Goal: Task Accomplishment & Management: Use online tool/utility

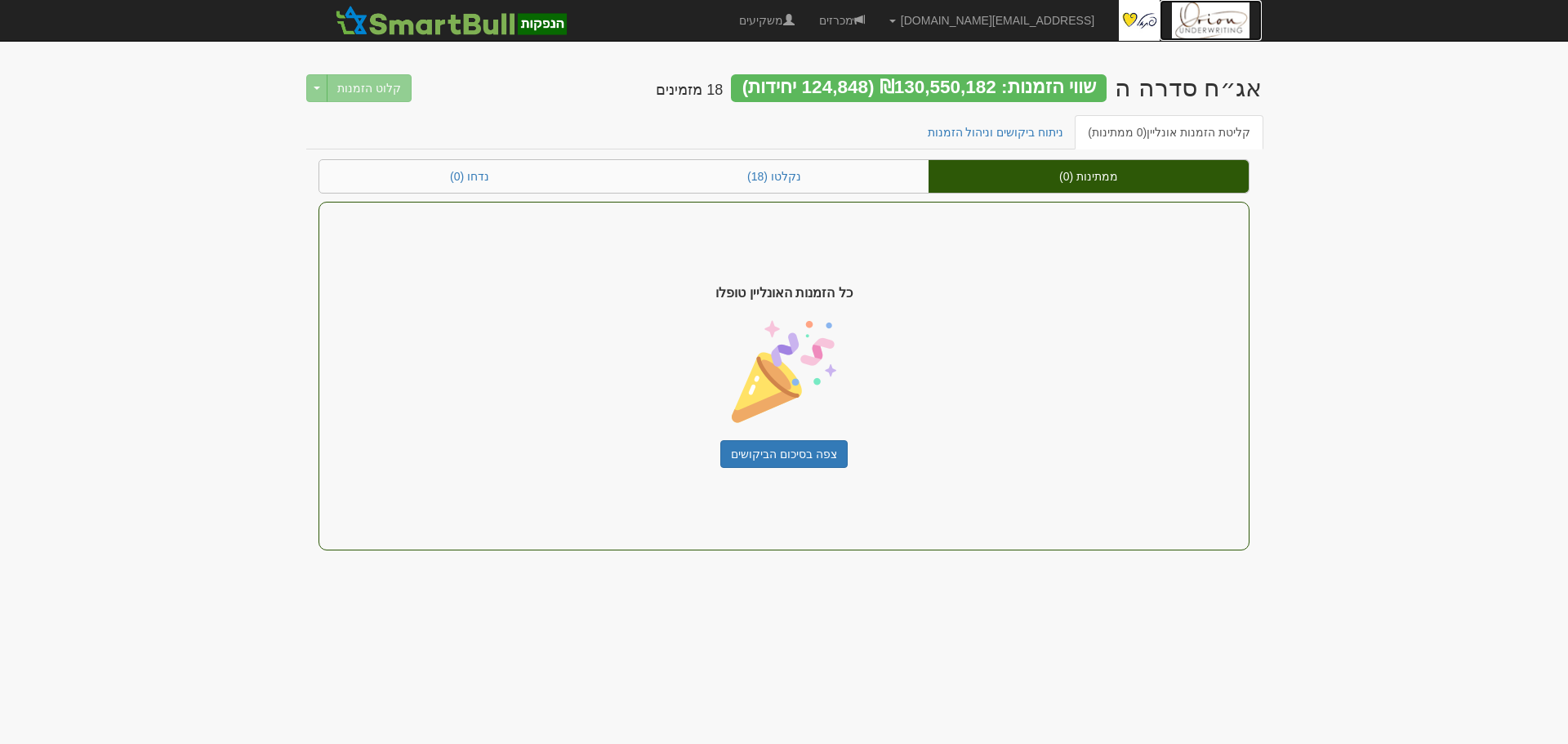
click at [1199, 19] on img at bounding box center [1211, 20] width 77 height 41
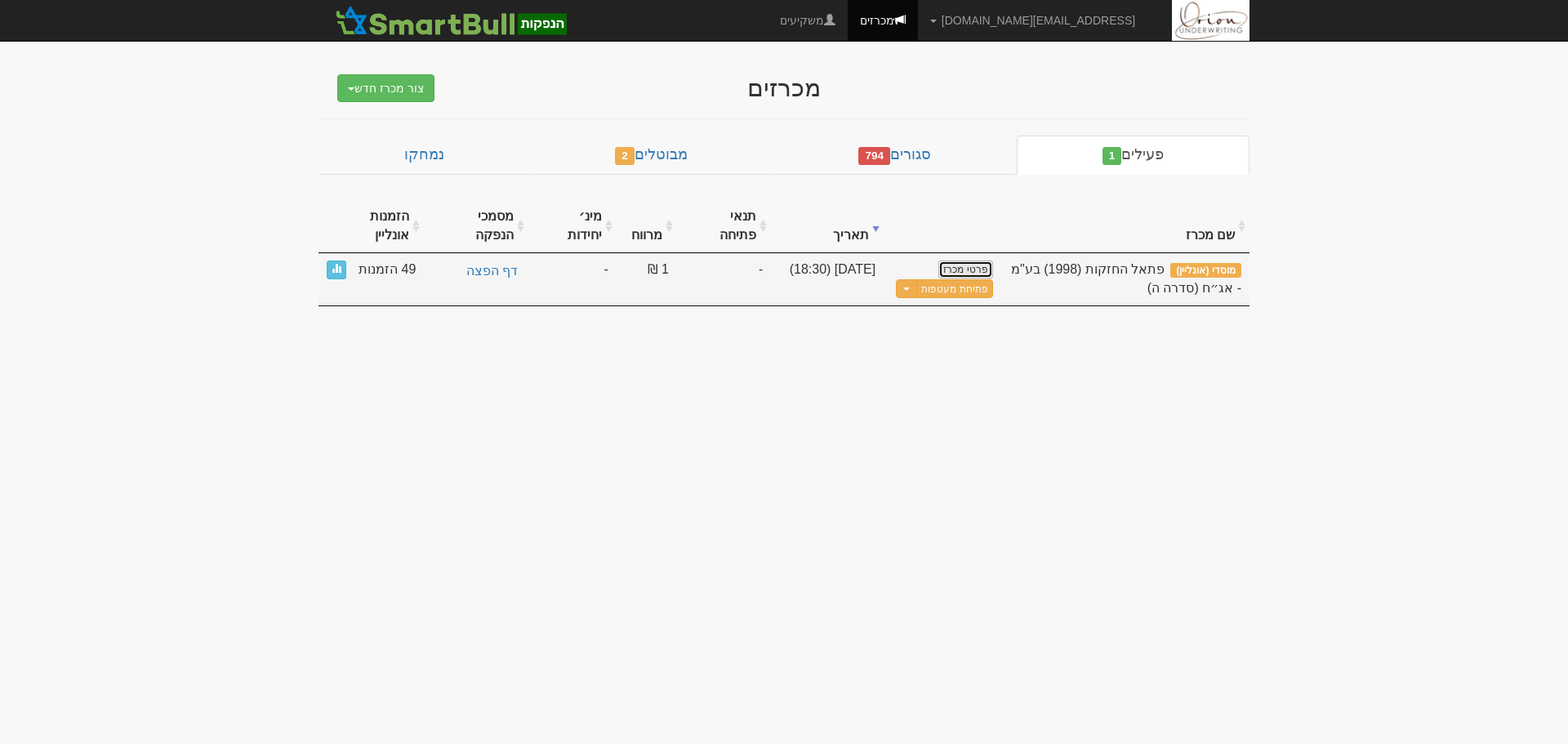
click at [975, 261] on link "פרטי מכרז" at bounding box center [965, 270] width 54 height 18
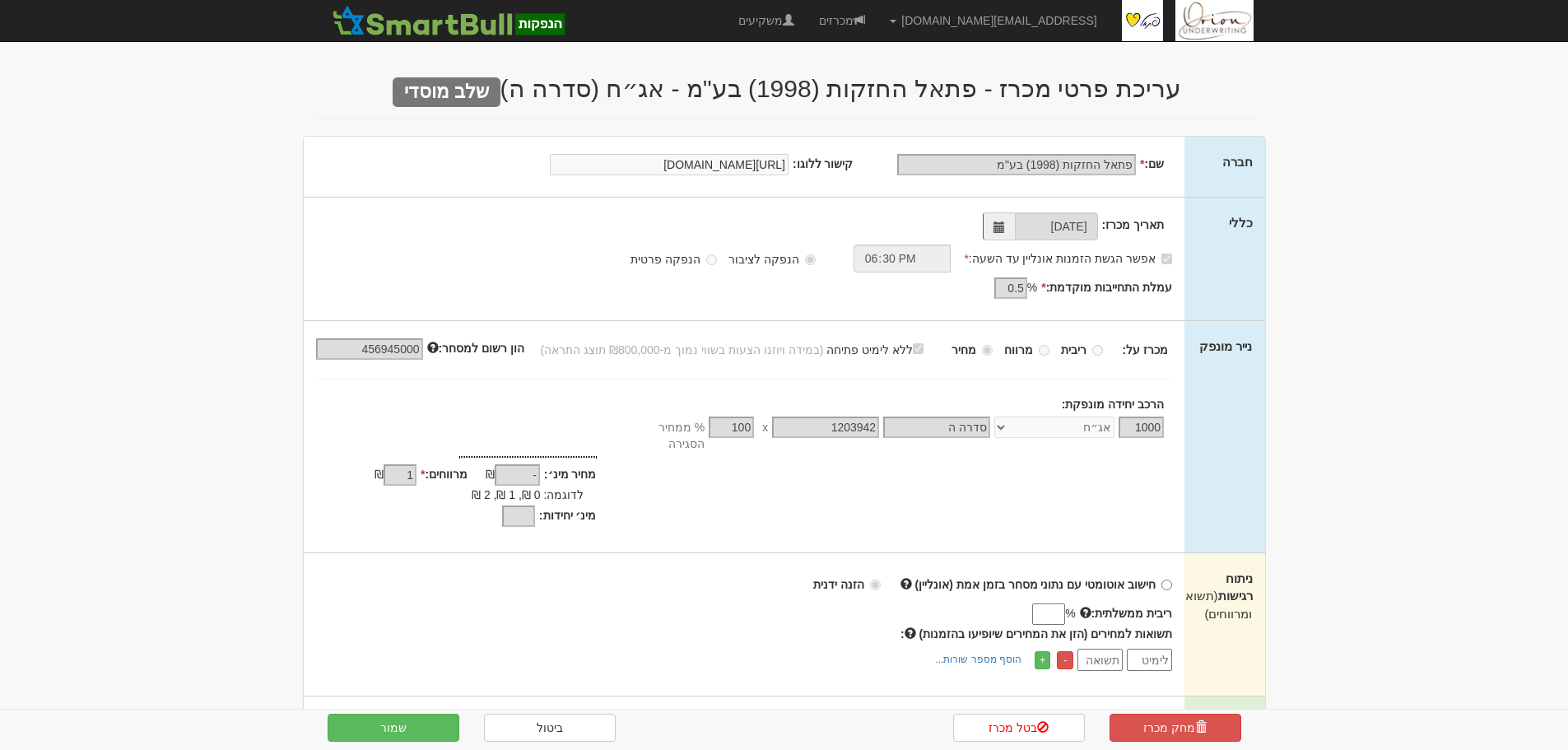
click at [1048, 604] on input "ריבית ממשלתית:" at bounding box center [1048, 614] width 33 height 21
type input "3.91"
click at [1243, 21] on img at bounding box center [1214, 20] width 78 height 41
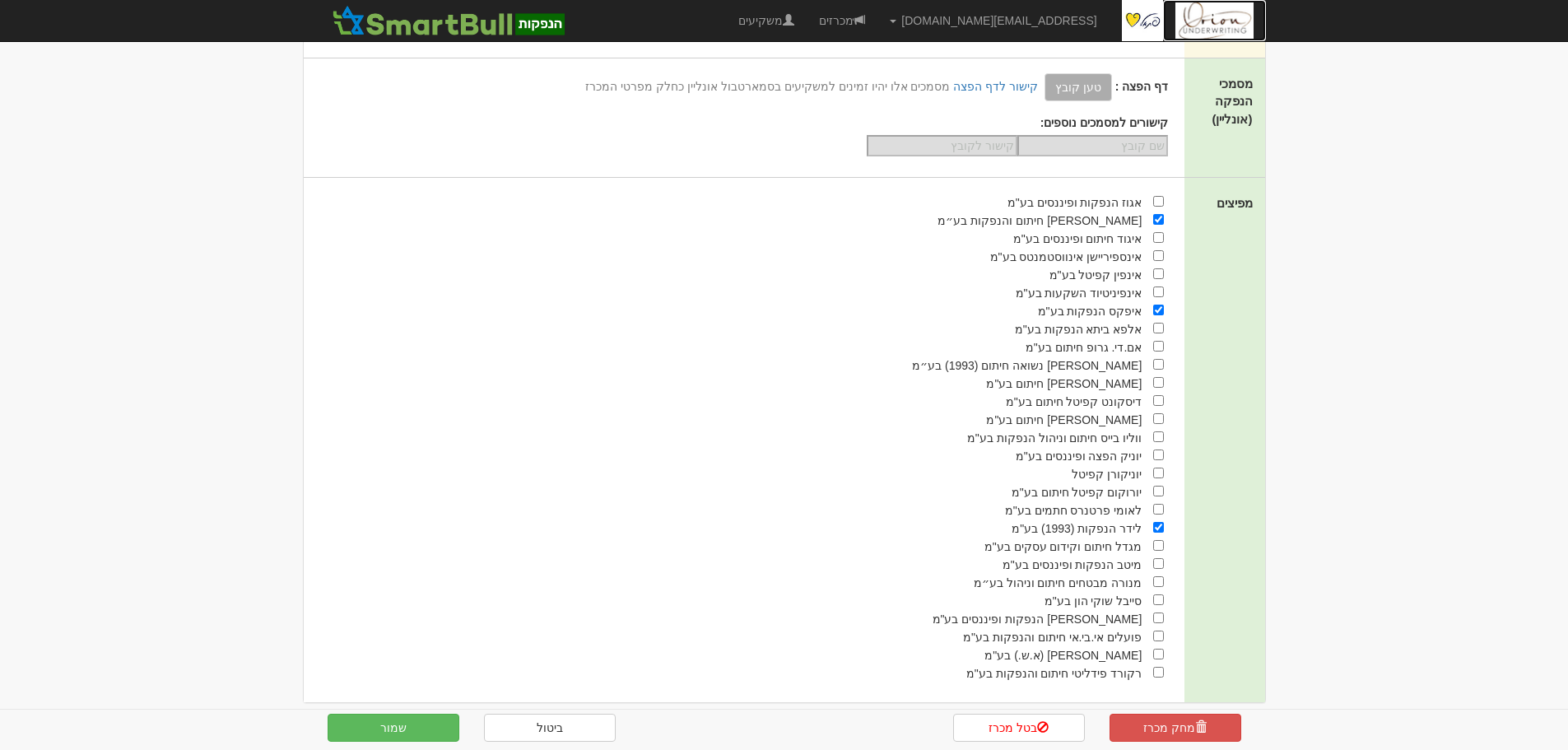
scroll to position [390, 0]
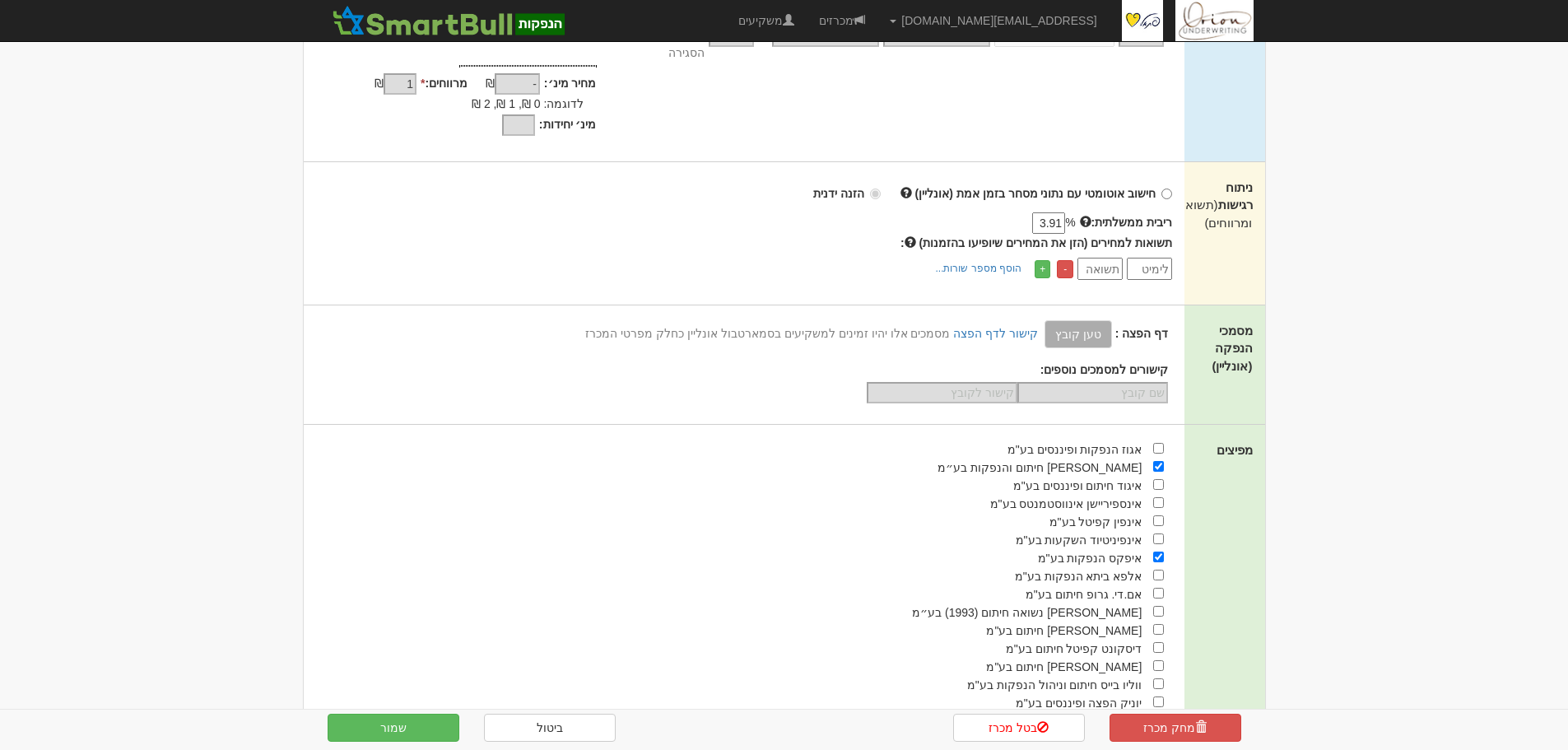
click at [1148, 258] on input "number" at bounding box center [1149, 269] width 45 height 22
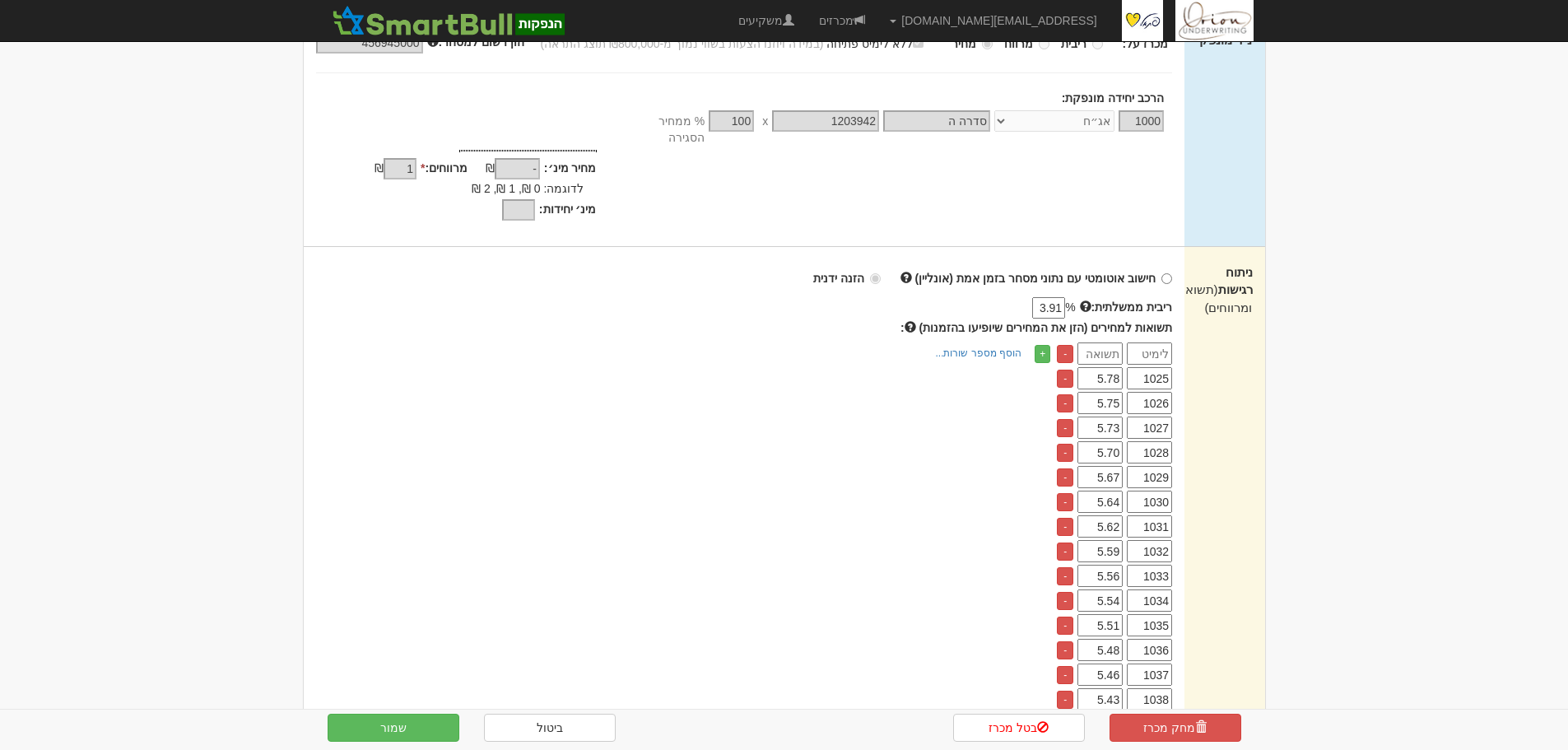
scroll to position [576, 0]
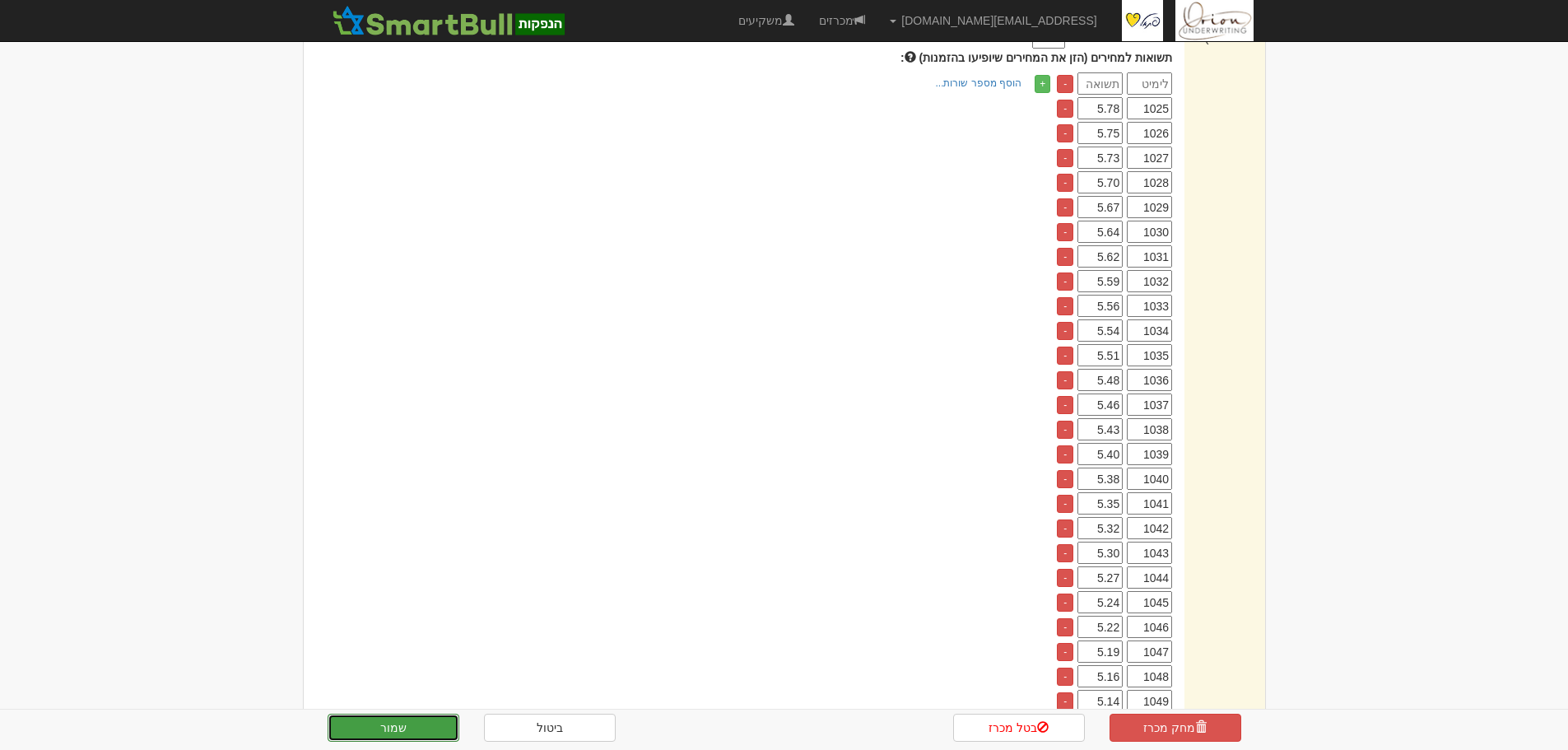
click at [406, 727] on button "שמור" at bounding box center [393, 727] width 131 height 28
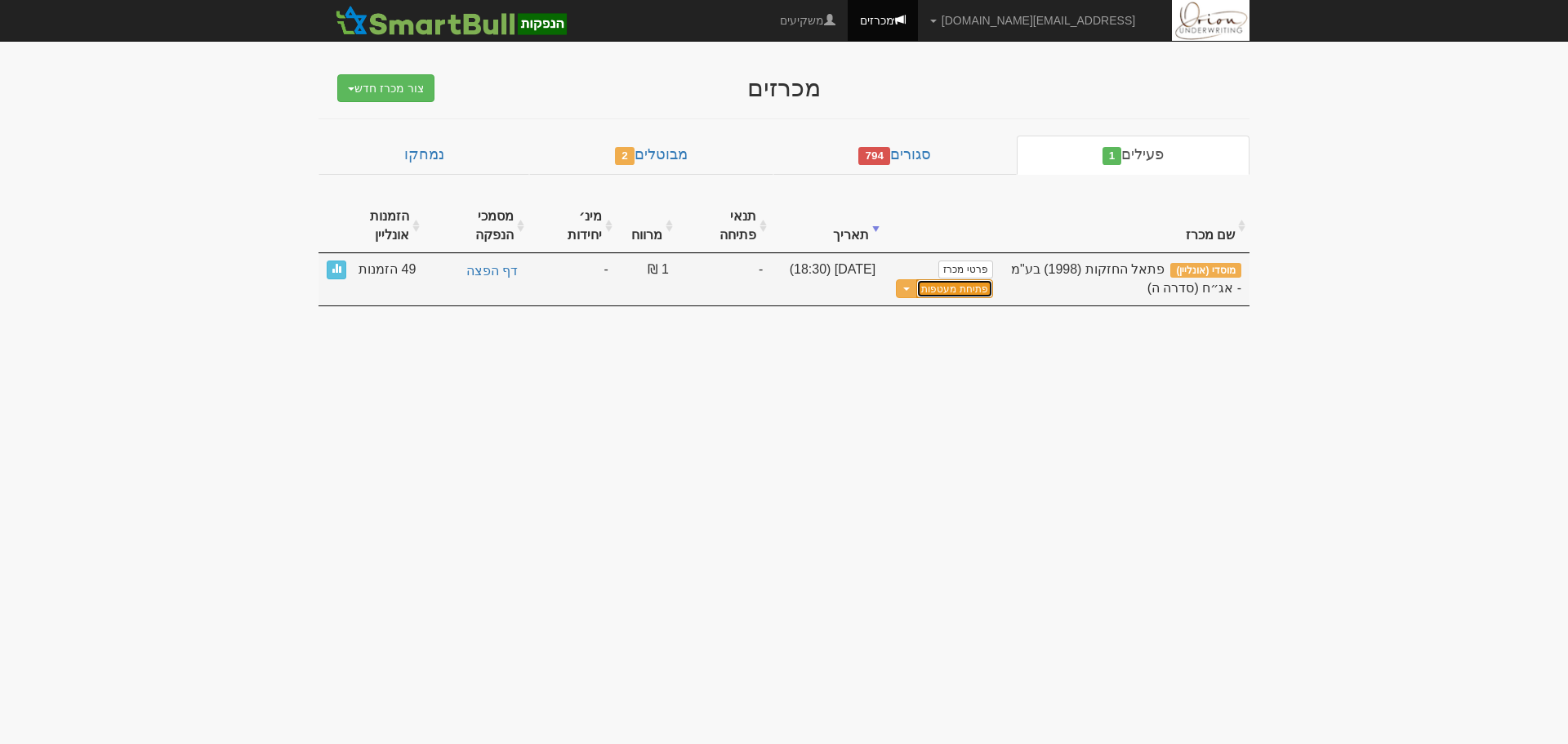
click at [967, 280] on button "פתיחת מעטפות" at bounding box center [954, 289] width 76 height 19
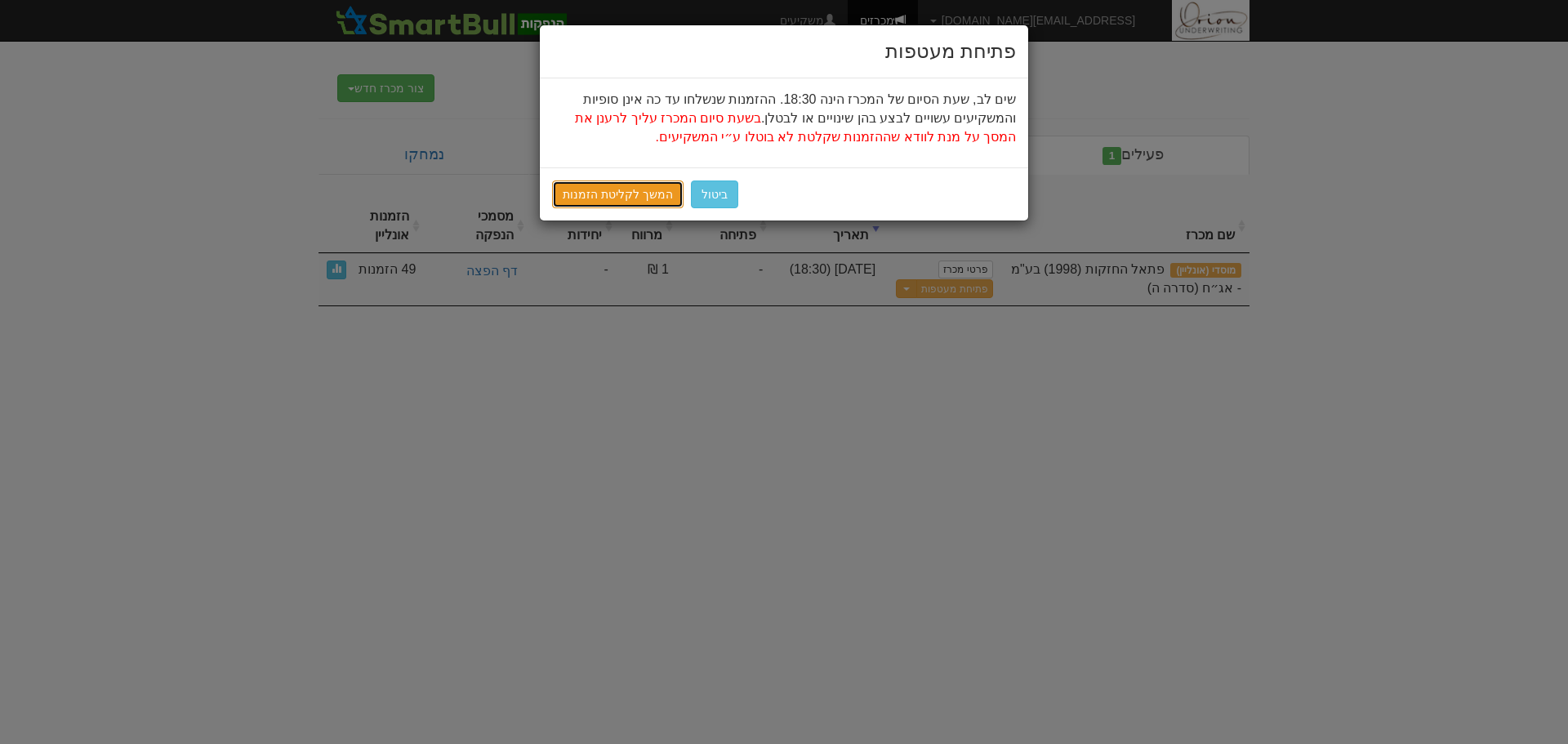
click at [618, 187] on link "המשך לקליטת הזמנות" at bounding box center [617, 195] width 131 height 28
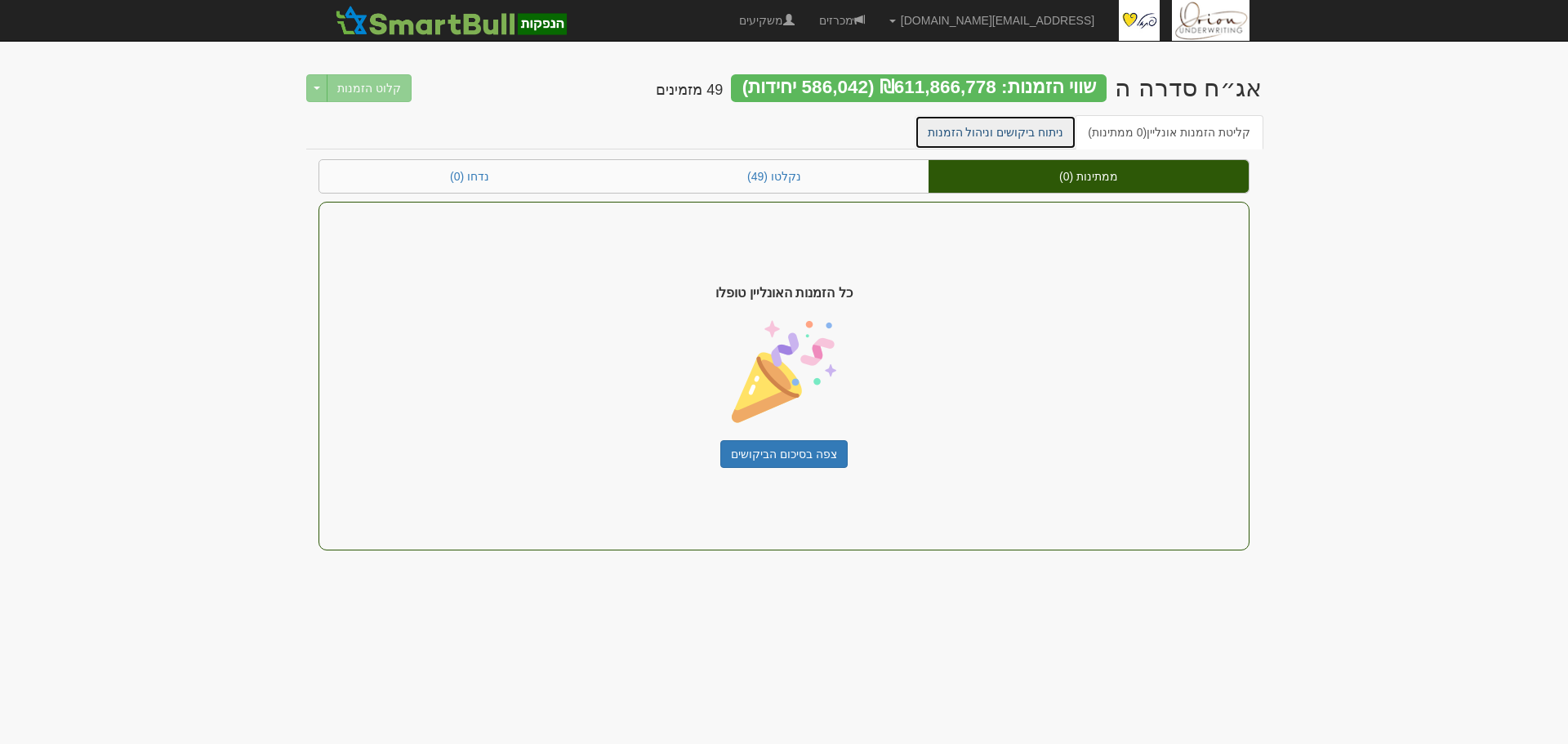
click at [1024, 124] on link "ניתוח ביקושים וניהול הזמנות" at bounding box center [996, 131] width 162 height 35
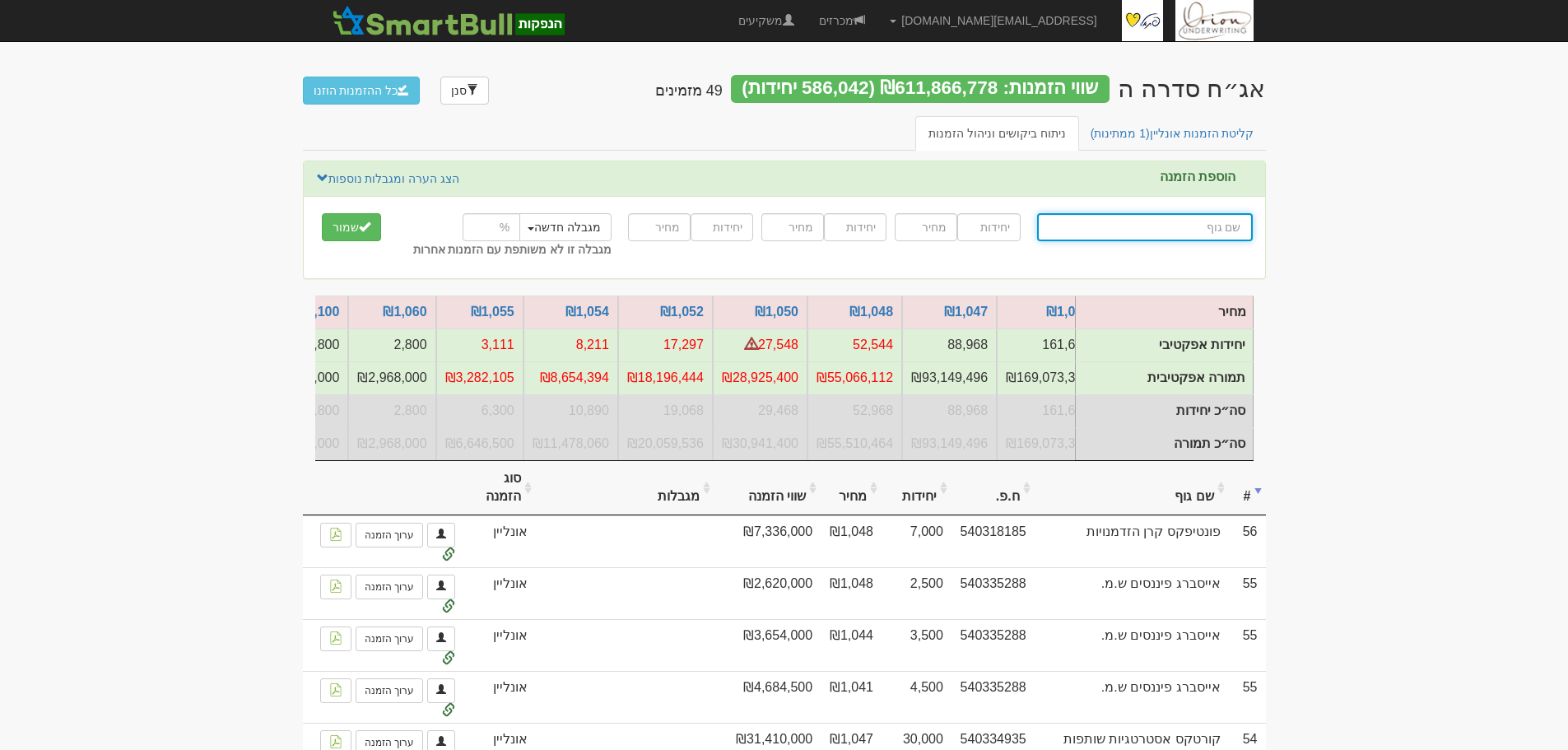
scroll to position [0, -1404]
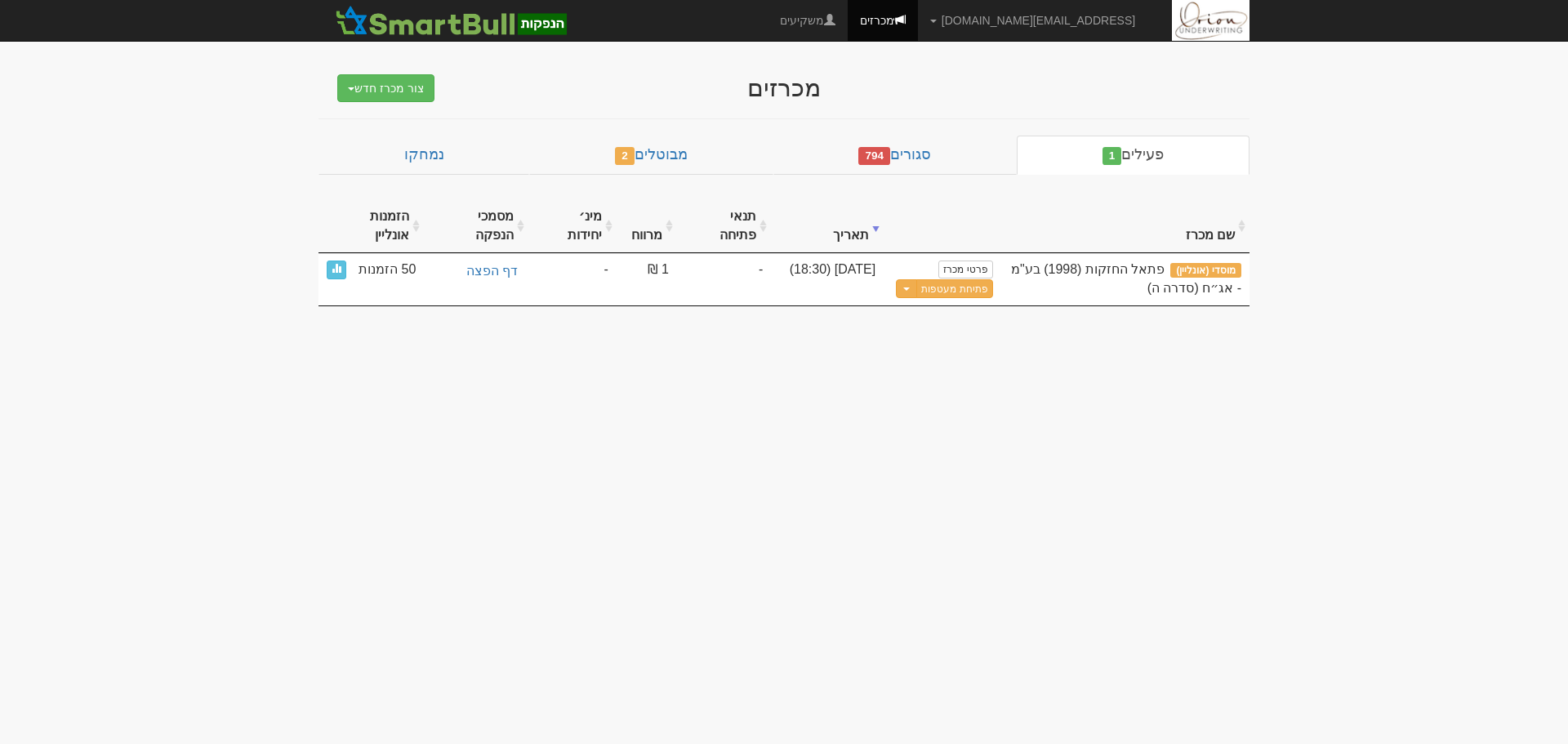
click at [1477, 389] on body "[EMAIL_ADDRESS][DOMAIN_NAME] הגדרות חשבונות הנפקה תבניות הודעות קיבול" at bounding box center [784, 372] width 1568 height 744
